Goal: Information Seeking & Learning: Learn about a topic

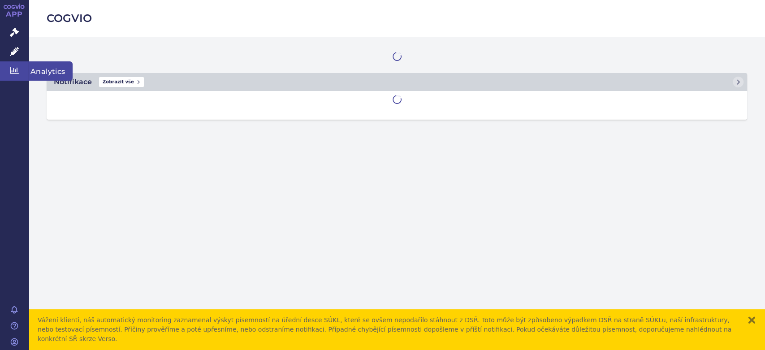
click at [17, 73] on icon at bounding box center [14, 70] width 9 height 9
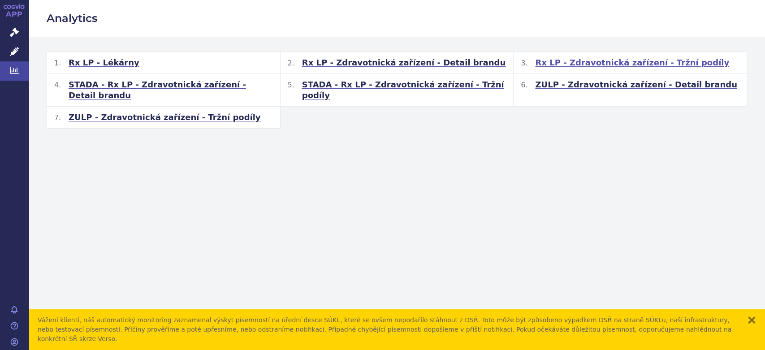
click at [584, 65] on span "Rx LP - Zdravotnická zařízení - Tržní podíly" at bounding box center [632, 62] width 194 height 11
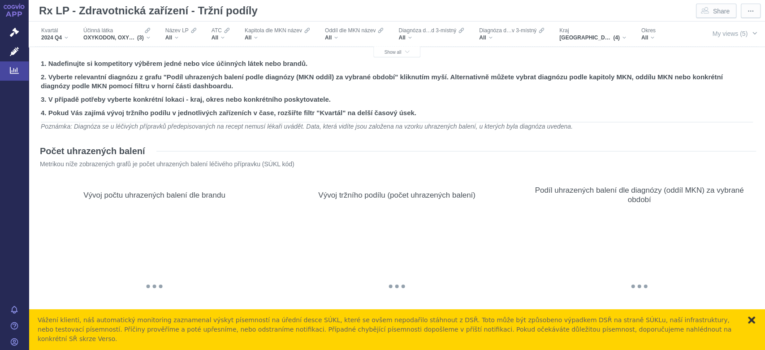
click at [753, 324] on button "zavřít" at bounding box center [751, 319] width 9 height 9
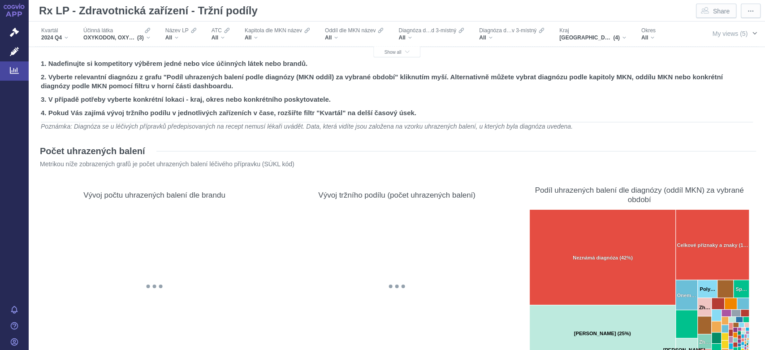
click at [751, 33] on span "button" at bounding box center [754, 33] width 7 height 7
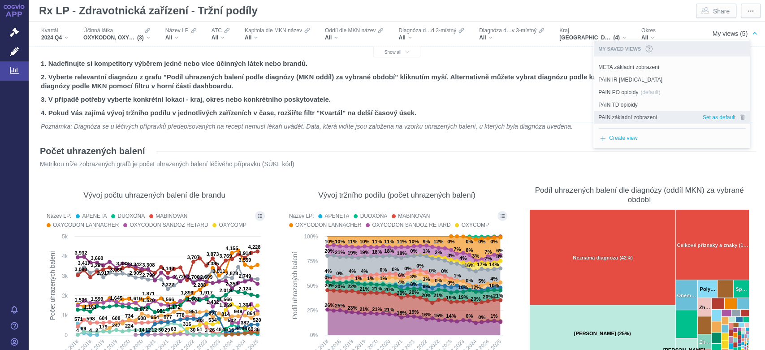
click at [645, 114] on span "PAIN základní zobrazení" at bounding box center [627, 117] width 59 height 8
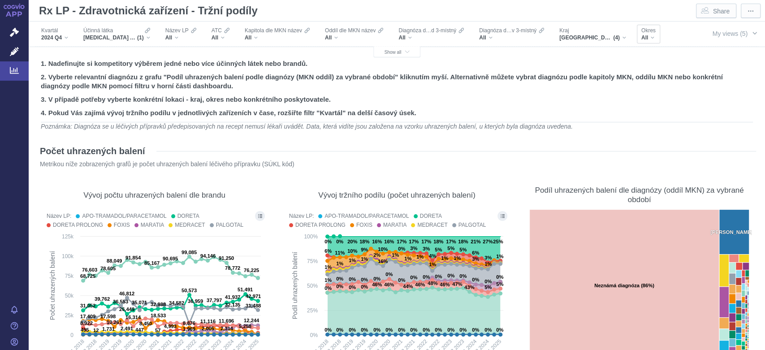
click at [653, 38] on div "All" at bounding box center [648, 37] width 14 height 7
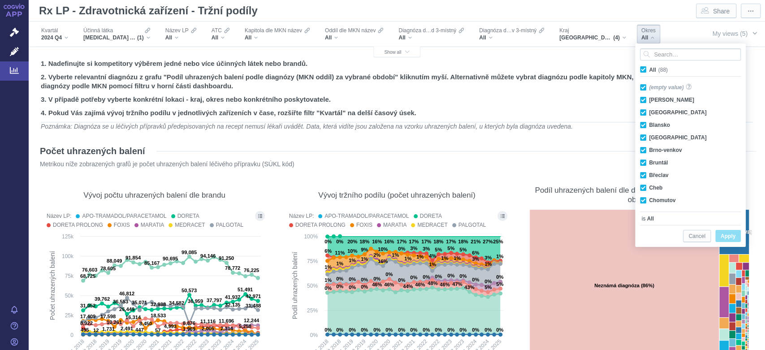
click at [649, 68] on span "All (88)" at bounding box center [658, 70] width 19 height 6
click at [649, 68] on input "All (88)" at bounding box center [652, 68] width 6 height 6
checkbox input "false"
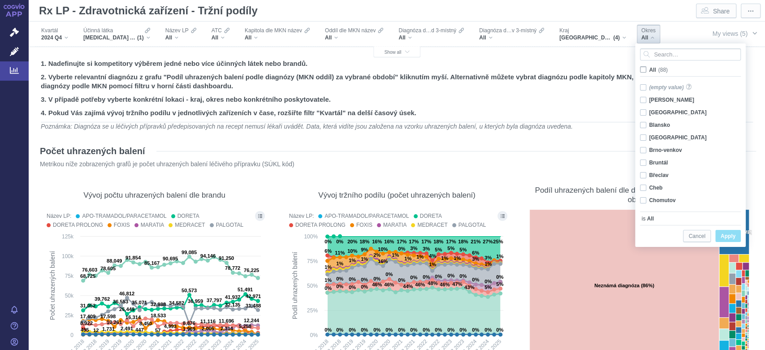
checkbox input "false"
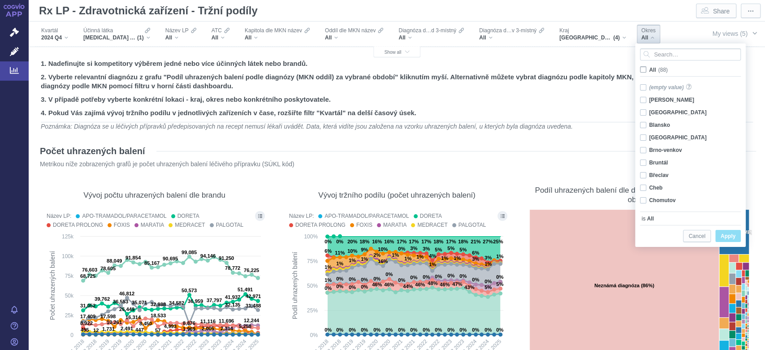
checkbox input "false"
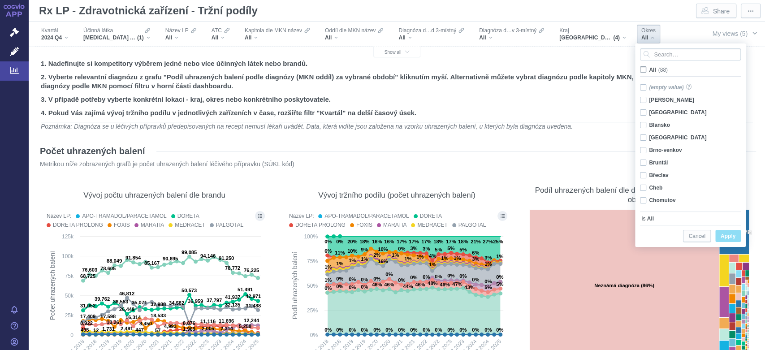
checkbox input "false"
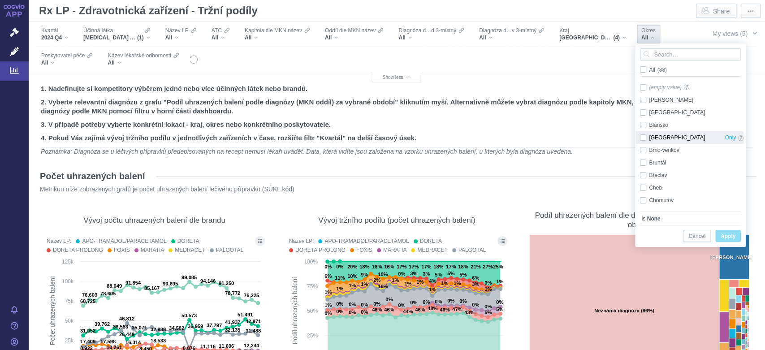
click at [643, 139] on div "Brno-město Only" at bounding box center [691, 137] width 112 height 13
checkbox input "true"
click at [728, 235] on span "Apply" at bounding box center [728, 236] width 15 height 11
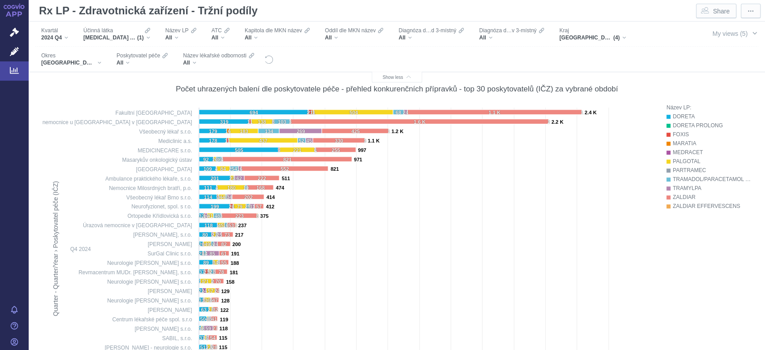
scroll to position [348, 0]
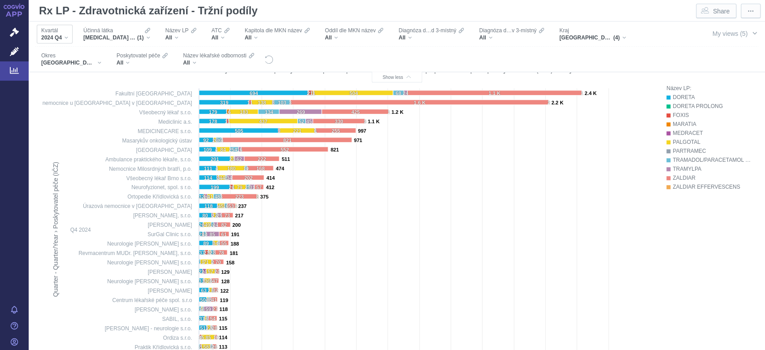
click at [65, 39] on div "2024 Q4" at bounding box center [54, 37] width 27 height 7
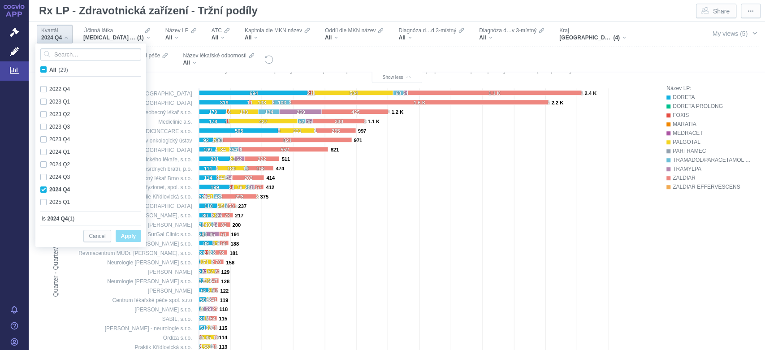
scroll to position [238, 0]
click at [46, 199] on div "2025 Q1 Only" at bounding box center [92, 200] width 112 height 13
checkbox input "false"
click at [43, 186] on div "2024 Q4 Only" at bounding box center [92, 187] width 112 height 13
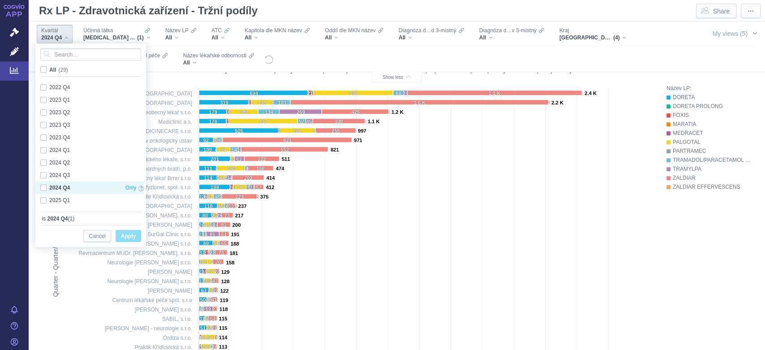
checkbox input "false"
click at [43, 197] on div "2025 Q1 Only" at bounding box center [92, 200] width 112 height 13
checkbox input "true"
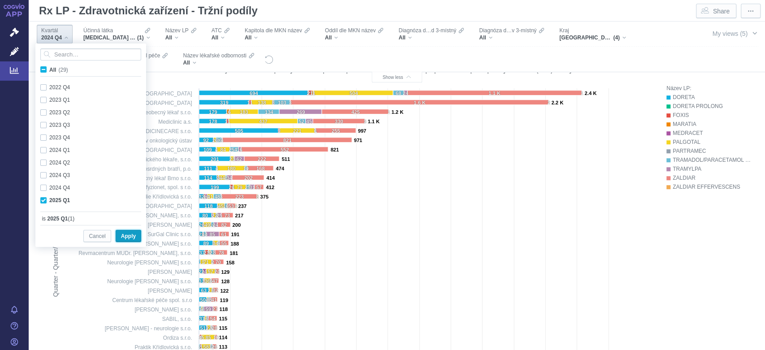
click at [129, 242] on span "Apply" at bounding box center [128, 236] width 15 height 11
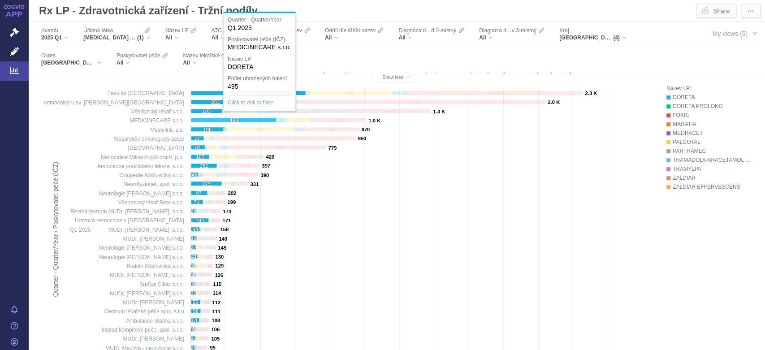
scroll to position [2135, 0]
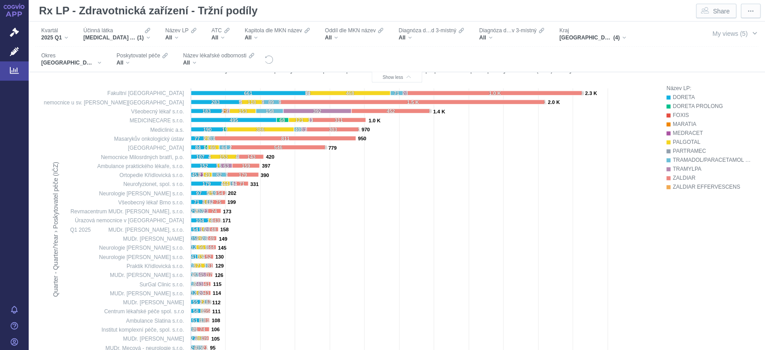
drag, startPoint x: 397, startPoint y: 203, endPoint x: 588, endPoint y: 182, distance: 191.5
click at [480, 241] on rect at bounding box center [350, 241] width 608 height 315
drag, startPoint x: 527, startPoint y: 6, endPoint x: 536, endPoint y: 4, distance: 9.7
click at [534, 4] on div "Rx LP - Zdravotnická zařízení - Tržní podíly Share" at bounding box center [387, 11] width 705 height 18
